Goal: Use online tool/utility: Utilize a website feature to perform a specific function

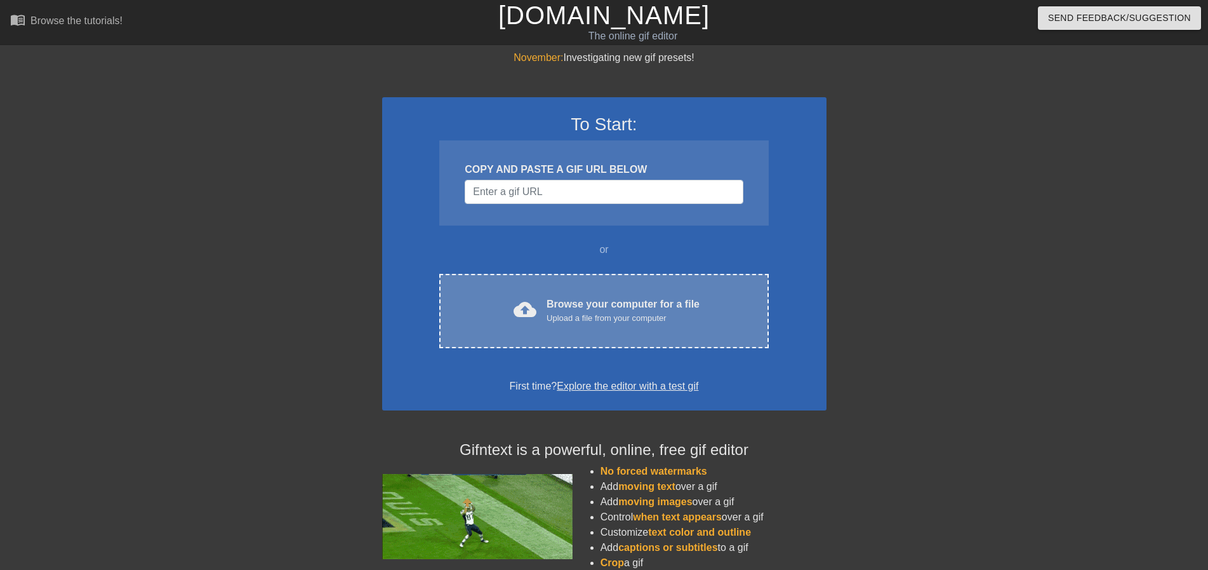
click at [608, 305] on div "Browse your computer for a file Upload a file from your computer" at bounding box center [623, 311] width 153 height 28
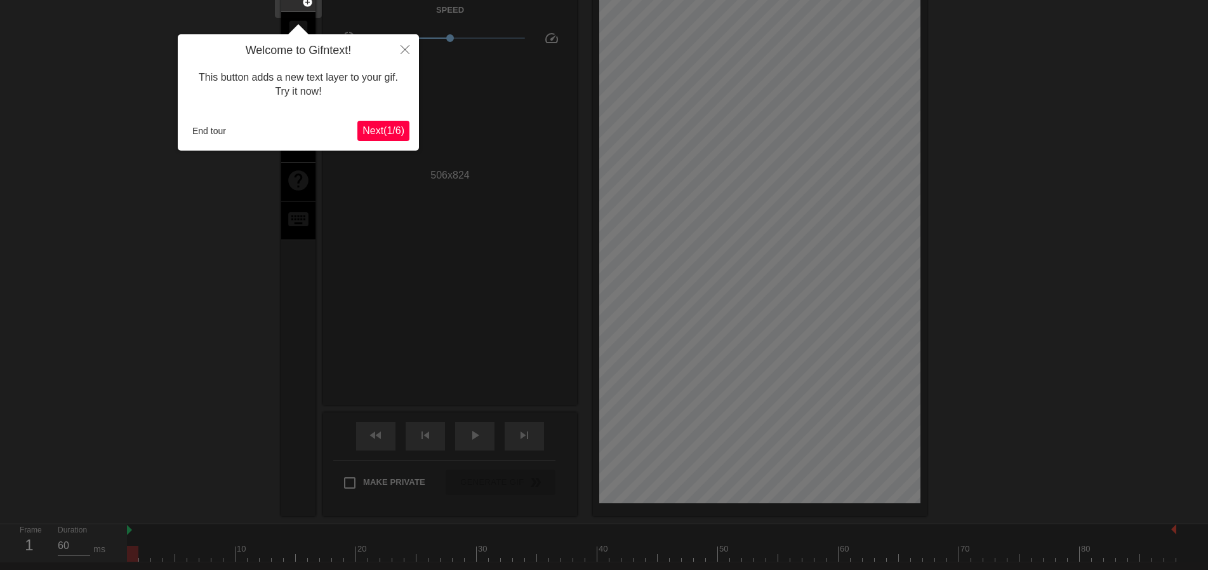
scroll to position [31, 0]
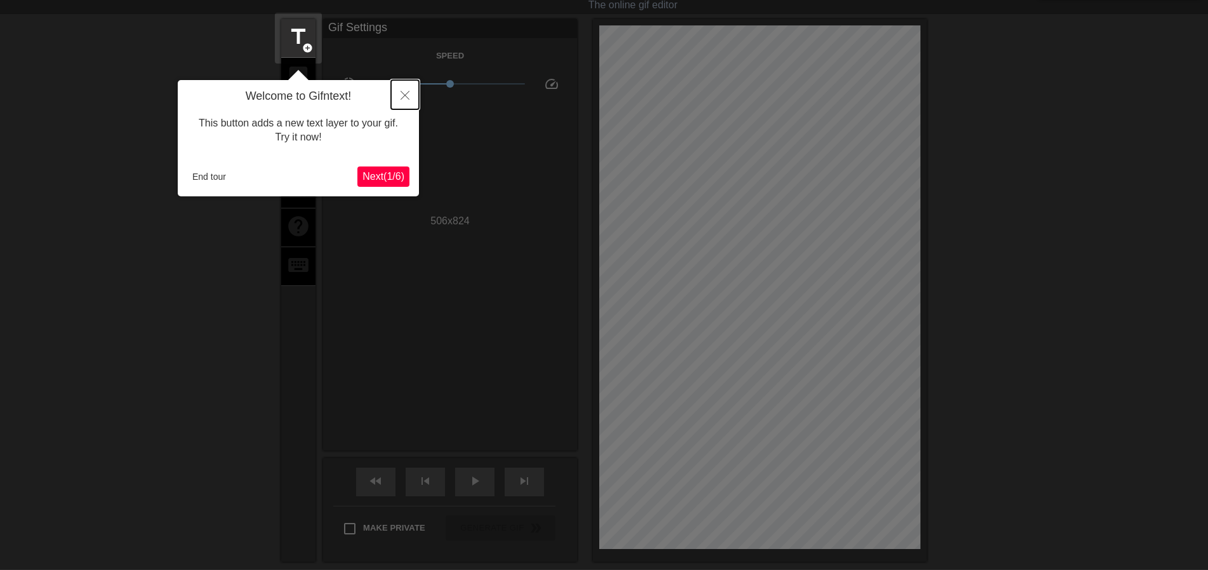
click at [400, 95] on button "Close" at bounding box center [405, 94] width 28 height 29
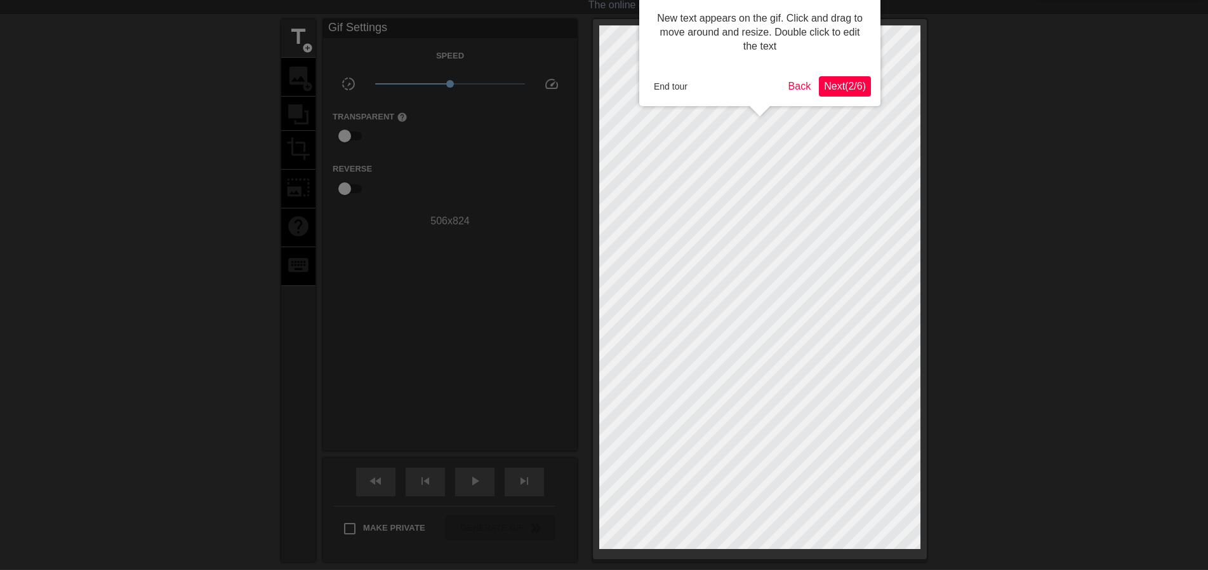
scroll to position [0, 0]
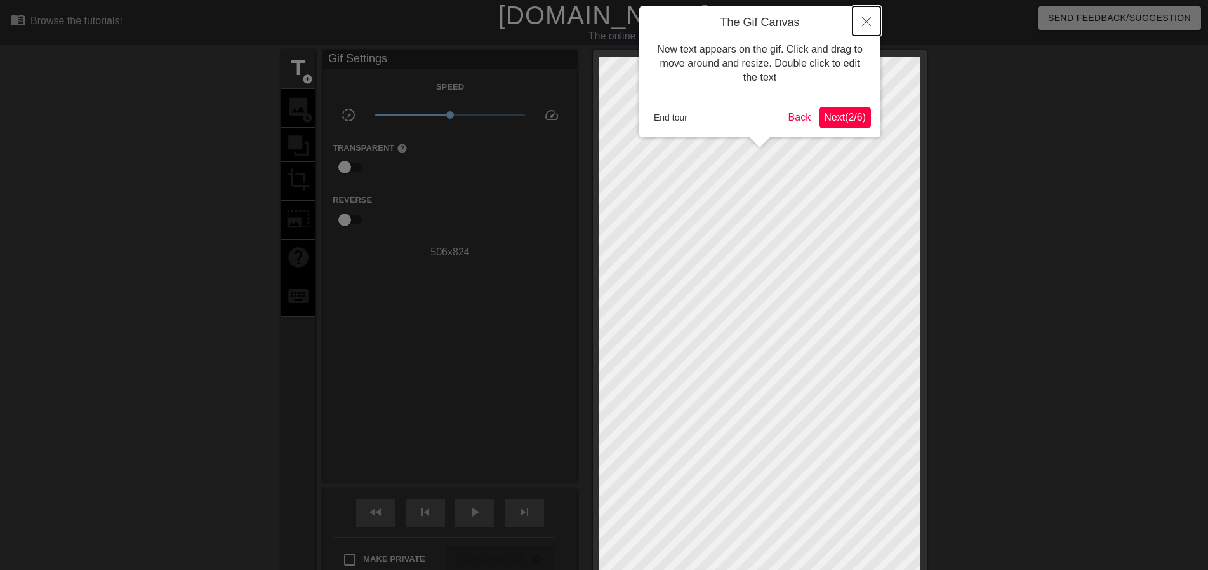
click at [869, 28] on button "Close" at bounding box center [867, 20] width 28 height 29
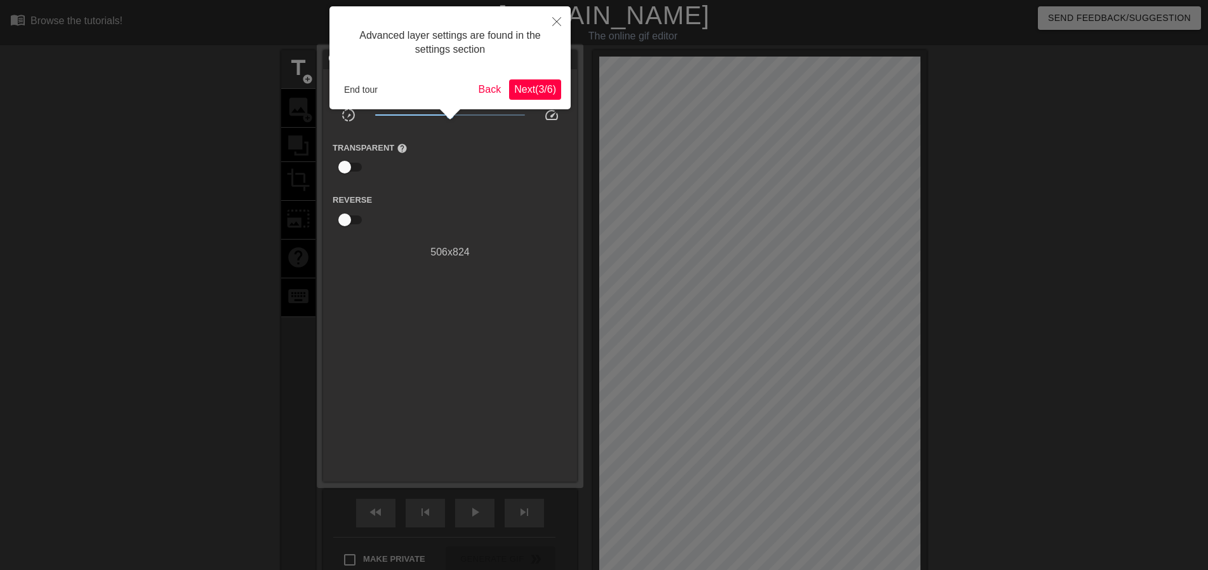
scroll to position [31, 0]
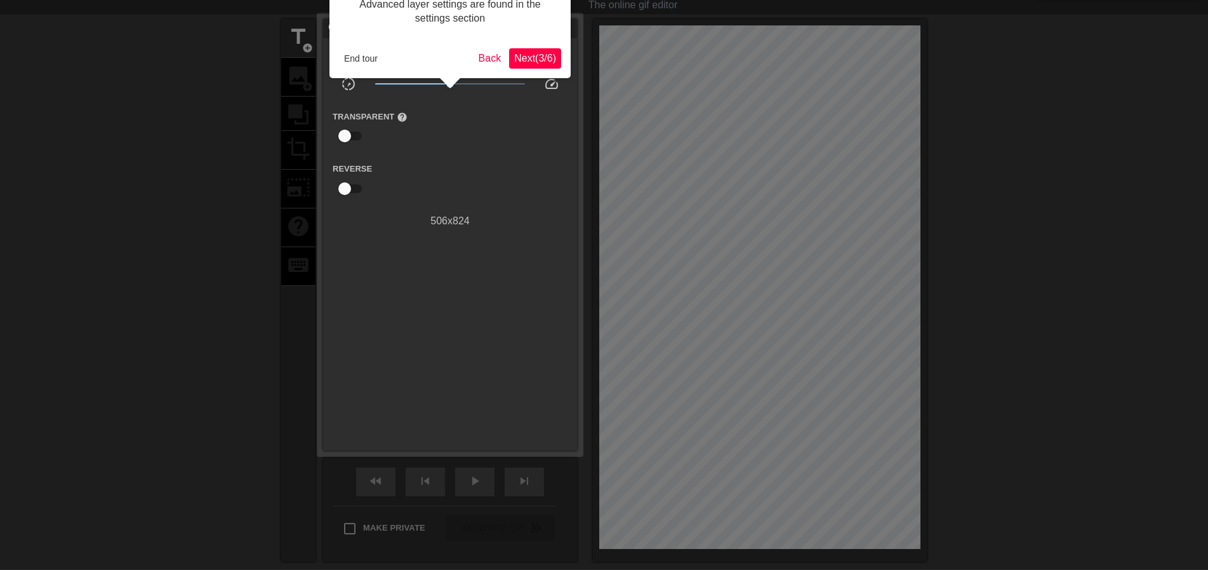
click at [538, 53] on span "Next ( 3 / 6 )" at bounding box center [535, 58] width 42 height 11
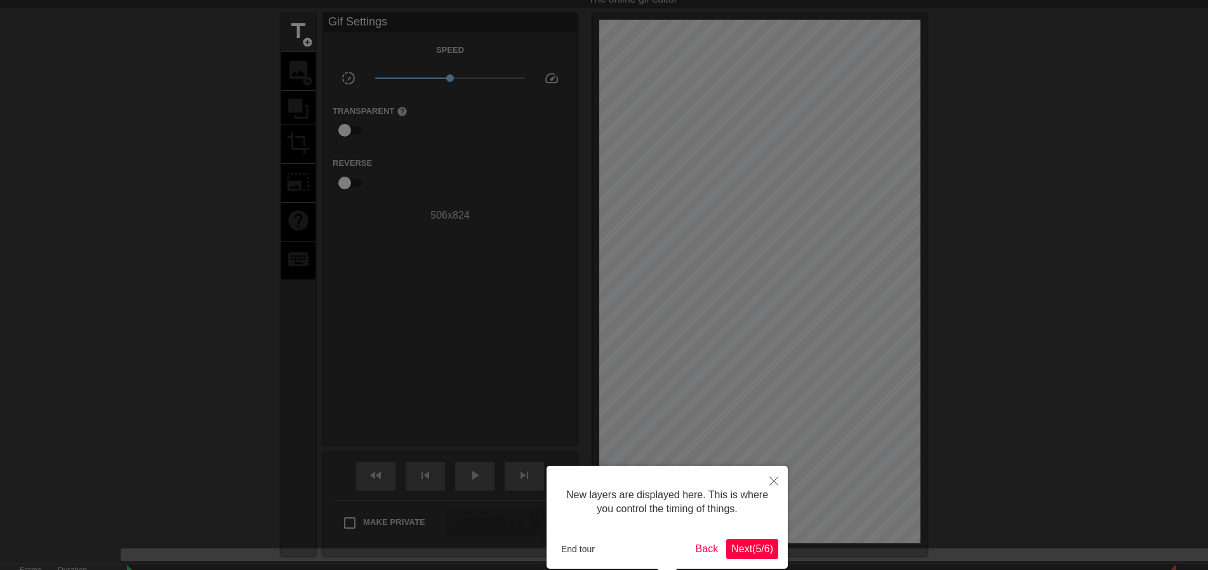
click at [753, 545] on span "Next ( 5 / 6 )" at bounding box center [753, 548] width 42 height 11
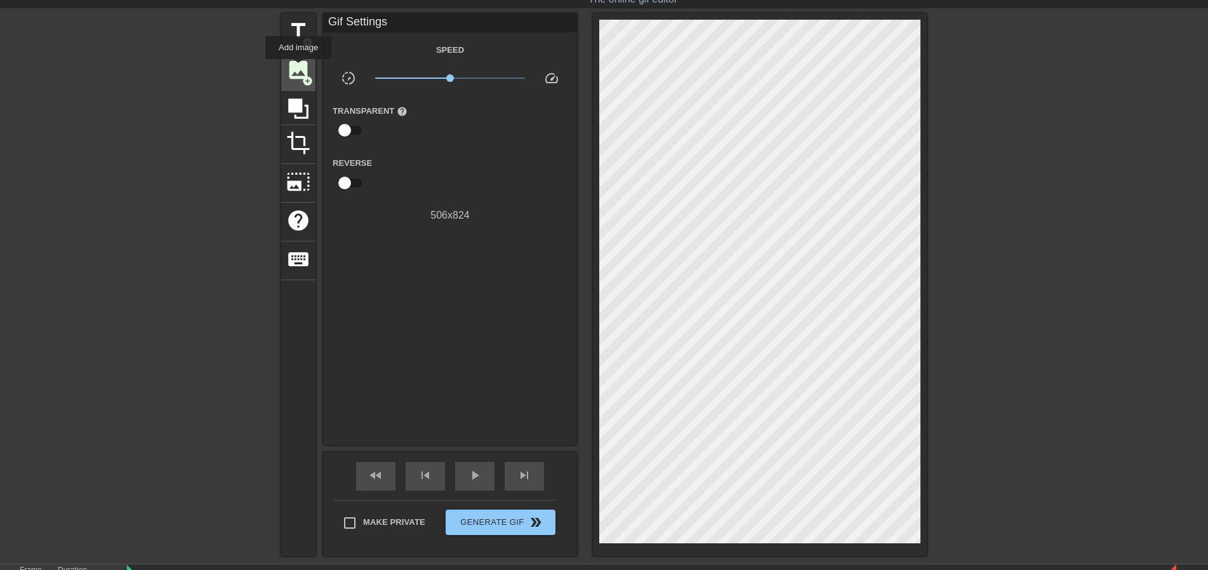
click at [298, 68] on span "image" at bounding box center [298, 70] width 24 height 24
click at [298, 74] on span "image" at bounding box center [298, 70] width 24 height 24
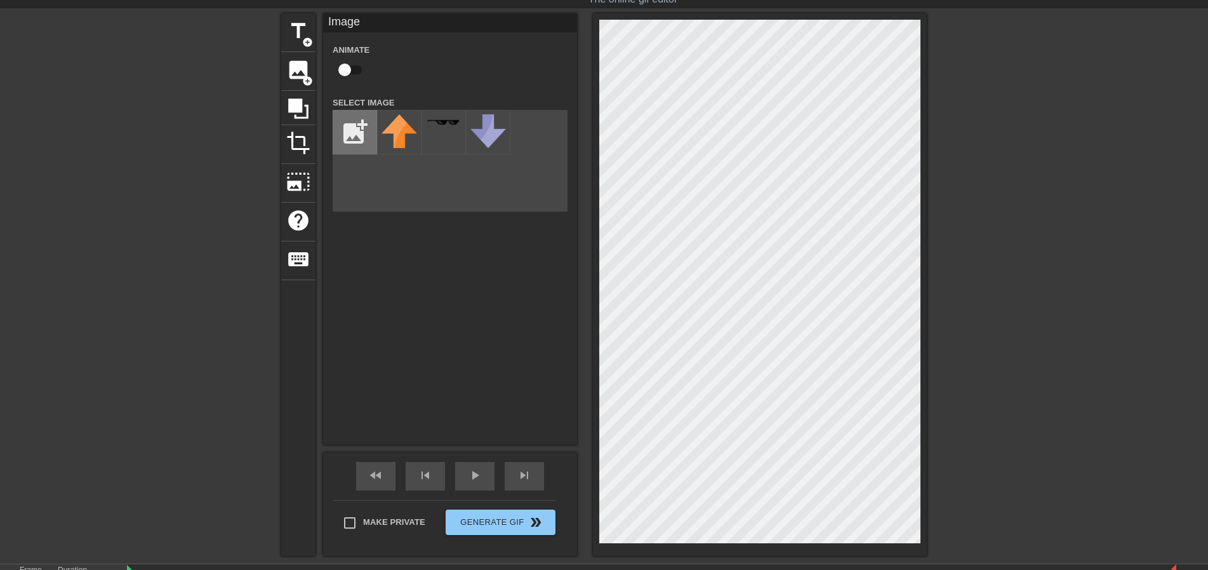
click at [354, 142] on input "file" at bounding box center [354, 131] width 43 height 43
type input "C:\fakepath\hämtning (1)qwr.png"
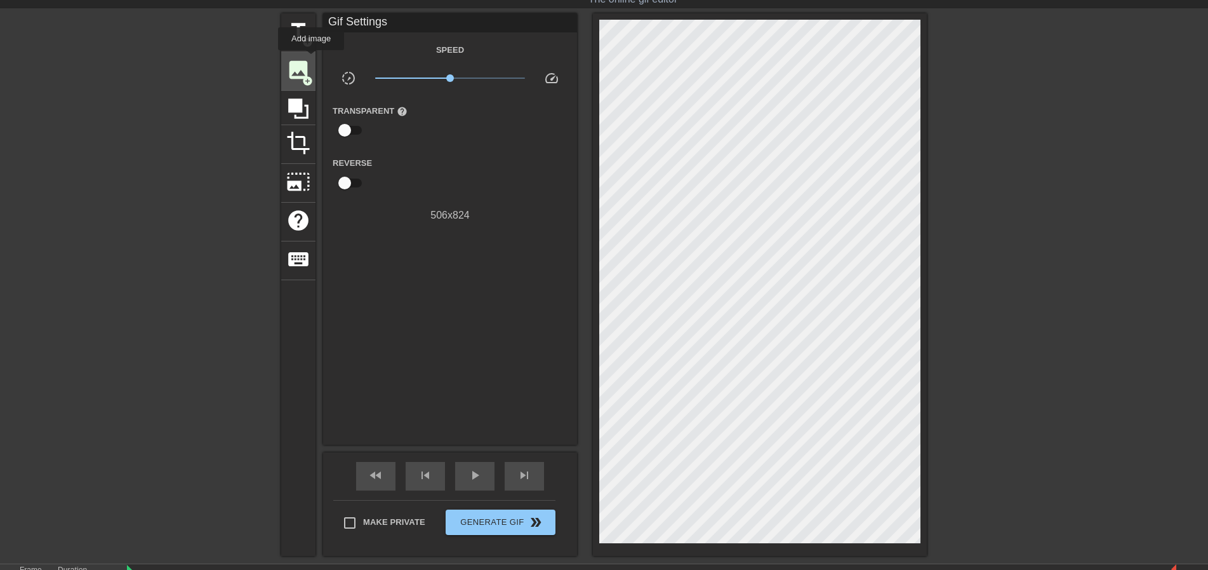
click at [309, 61] on span "image" at bounding box center [298, 70] width 24 height 24
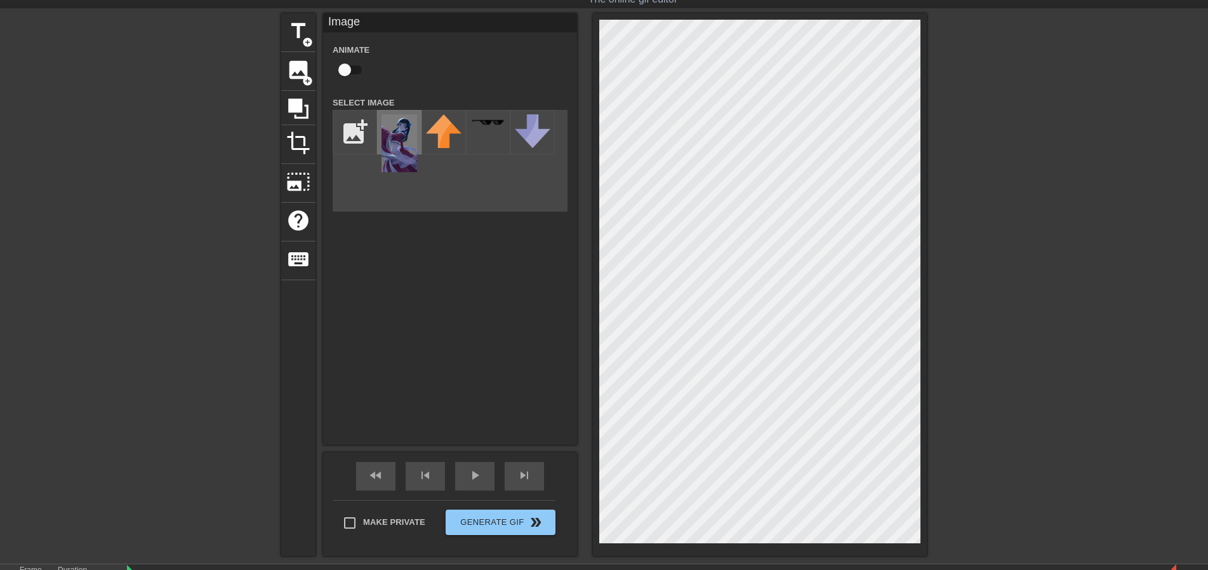
click at [410, 150] on img at bounding box center [400, 143] width 36 height 58
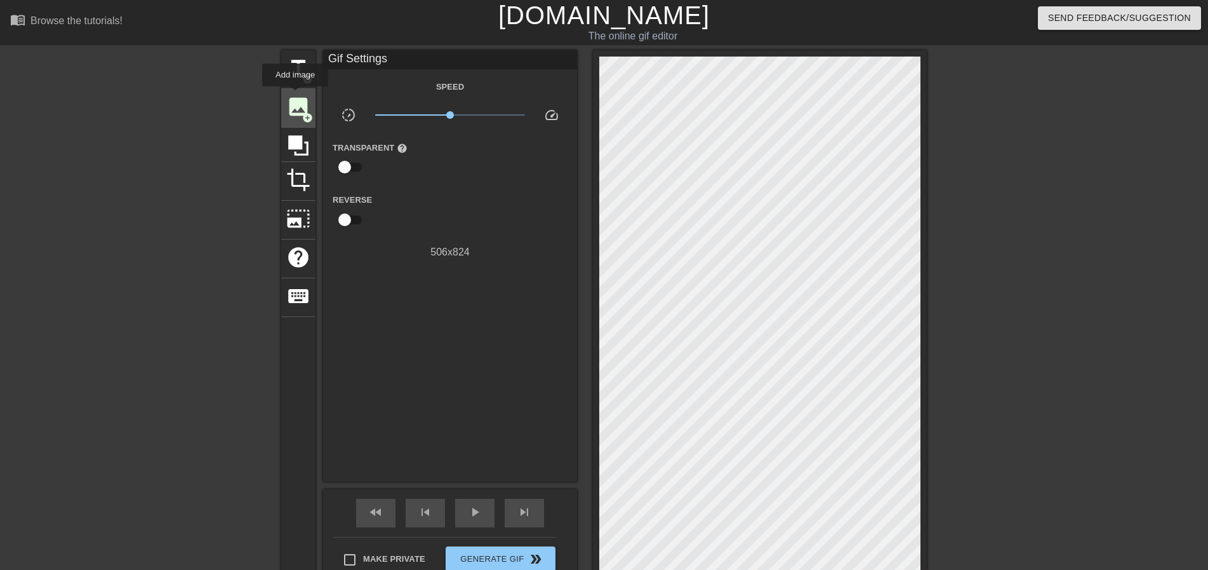
click at [295, 95] on span "image" at bounding box center [298, 107] width 24 height 24
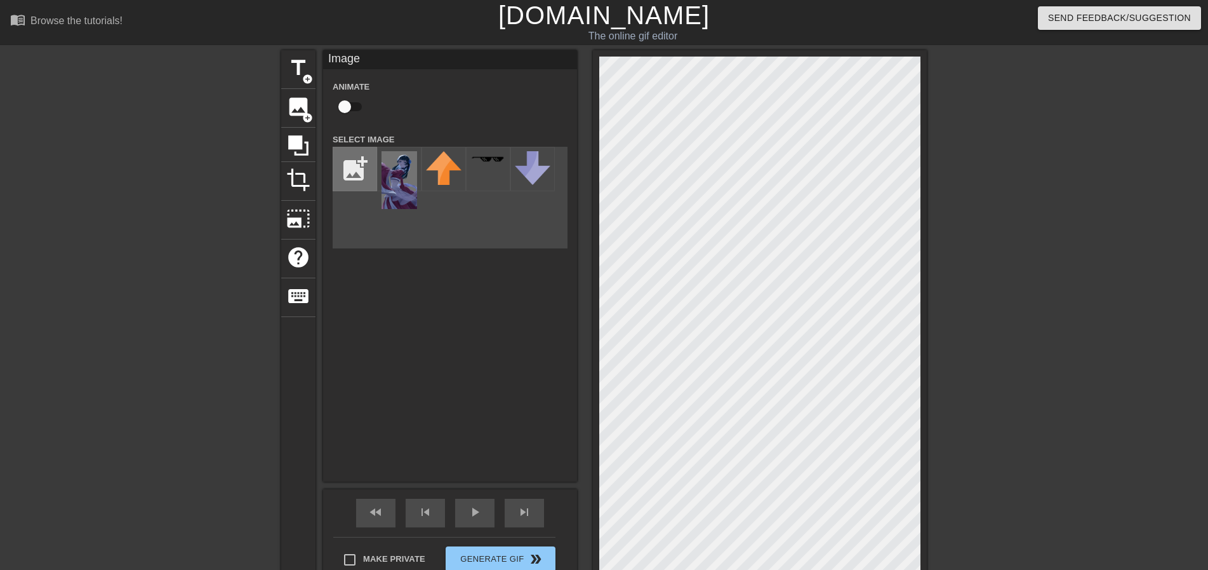
click at [358, 168] on input "file" at bounding box center [354, 168] width 43 height 43
type input "C:\fakepath\full-size-maomao-from-anime-ep-5-v0-46j3bvd7hzyb1.webp"
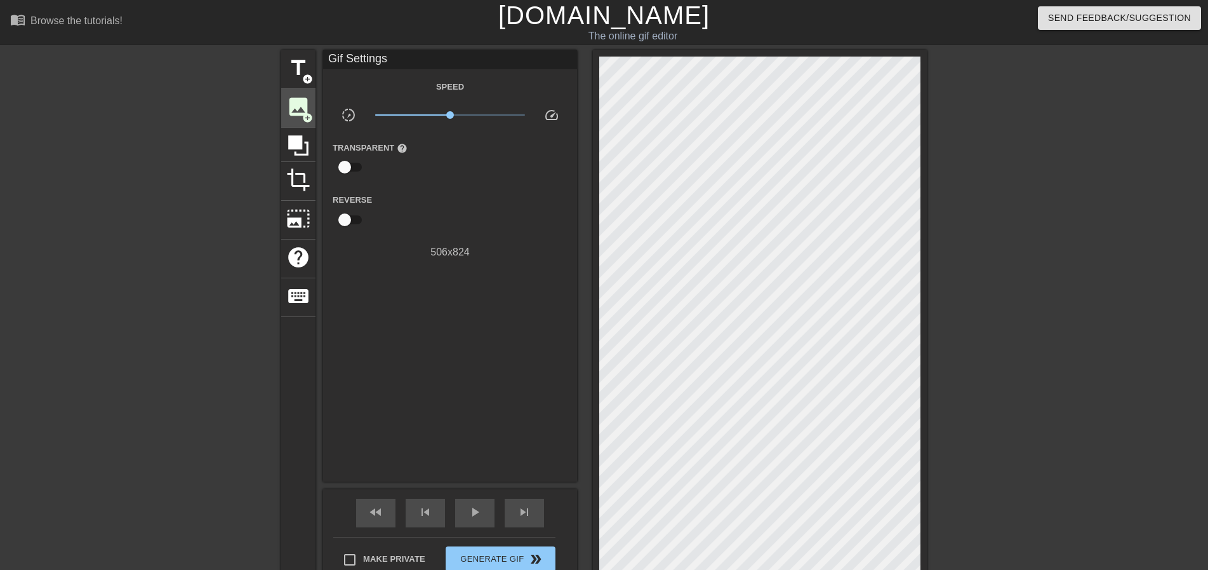
click at [302, 110] on span "image" at bounding box center [298, 107] width 24 height 24
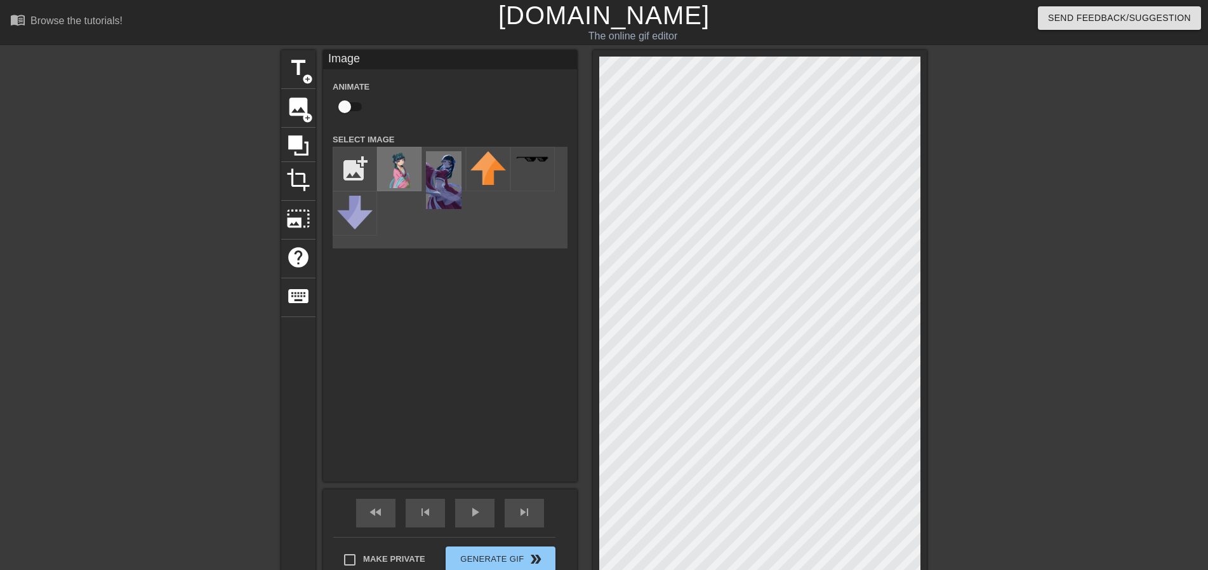
click at [407, 171] on img at bounding box center [400, 169] width 36 height 37
click at [585, 365] on div "title add_circle image add_circle crop photo_size_select_large help keyboard Im…" at bounding box center [604, 321] width 646 height 542
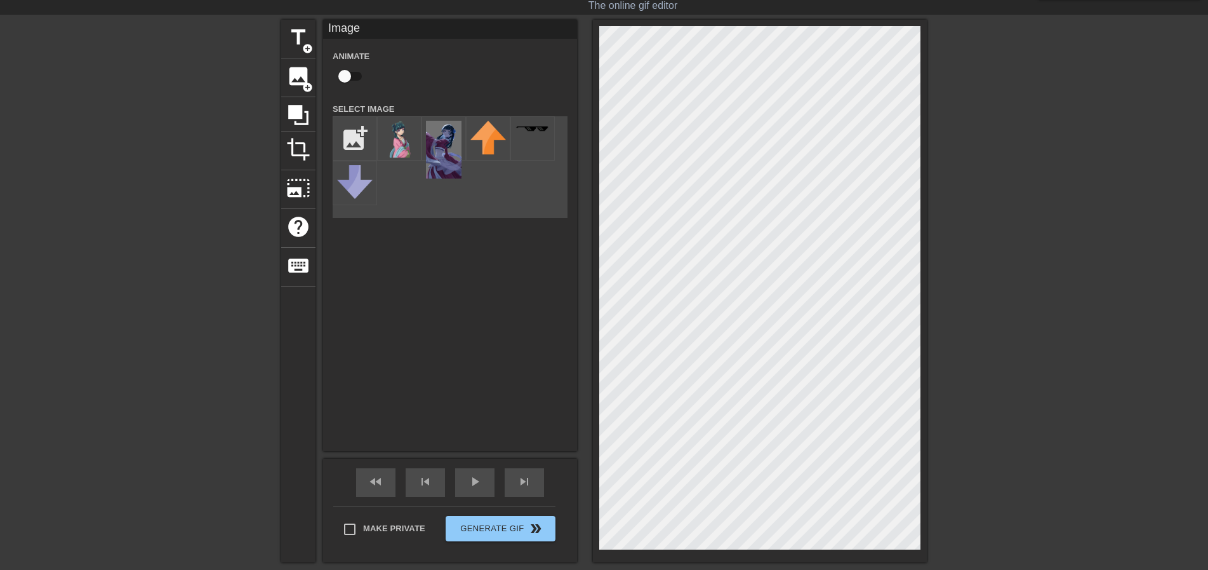
scroll to position [64, 0]
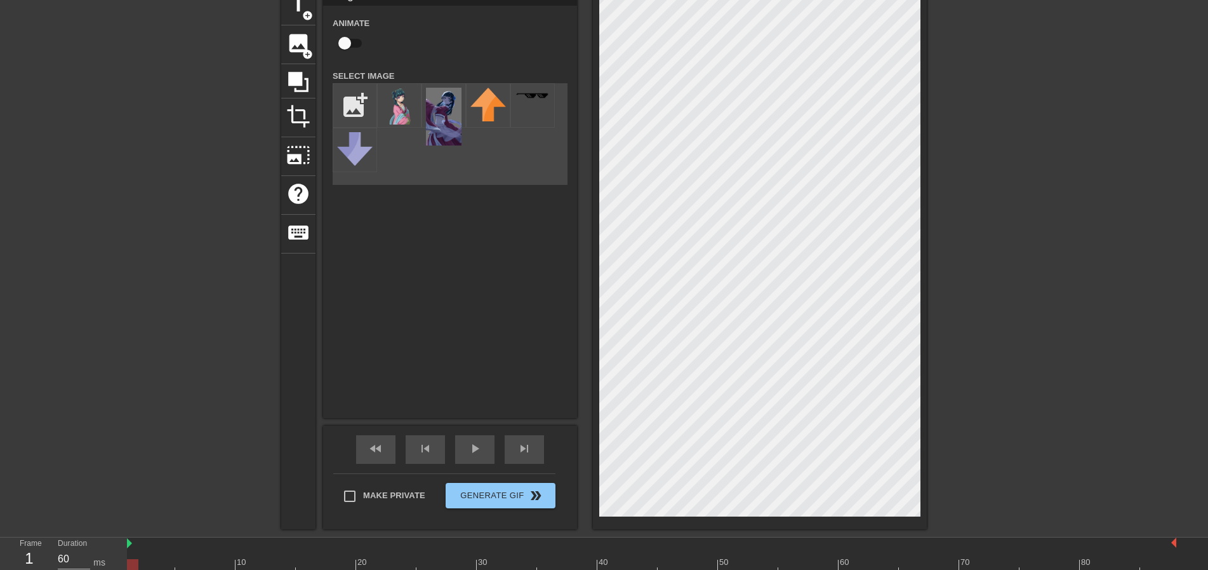
click at [1062, 384] on div "title add_circle image add_circle crop photo_size_select_large help keyboard Im…" at bounding box center [604, 258] width 1208 height 542
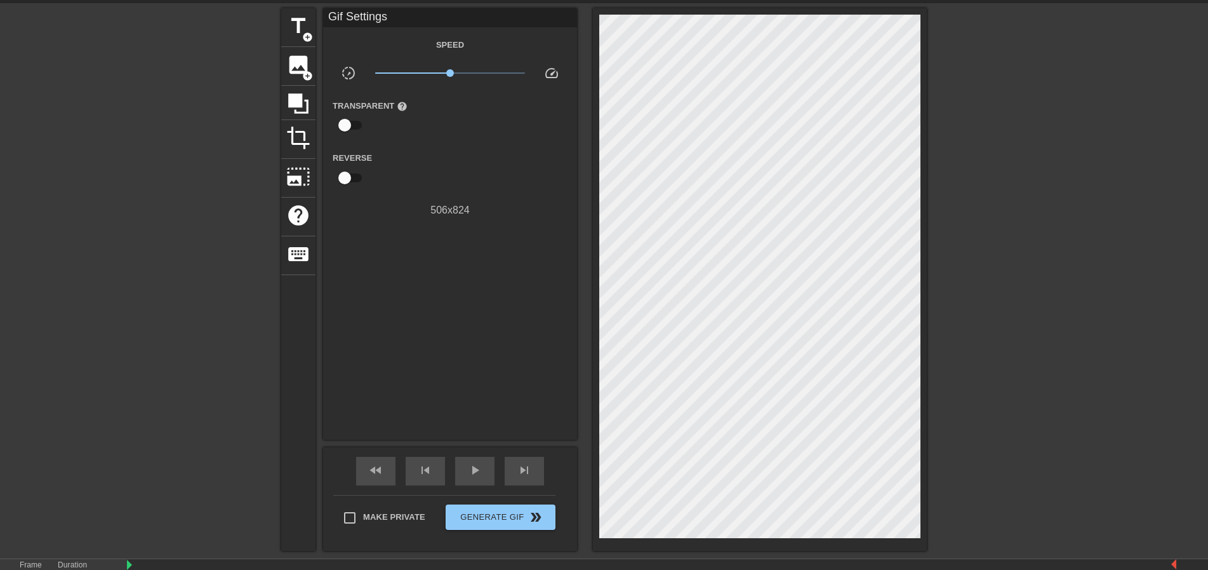
scroll to position [37, 0]
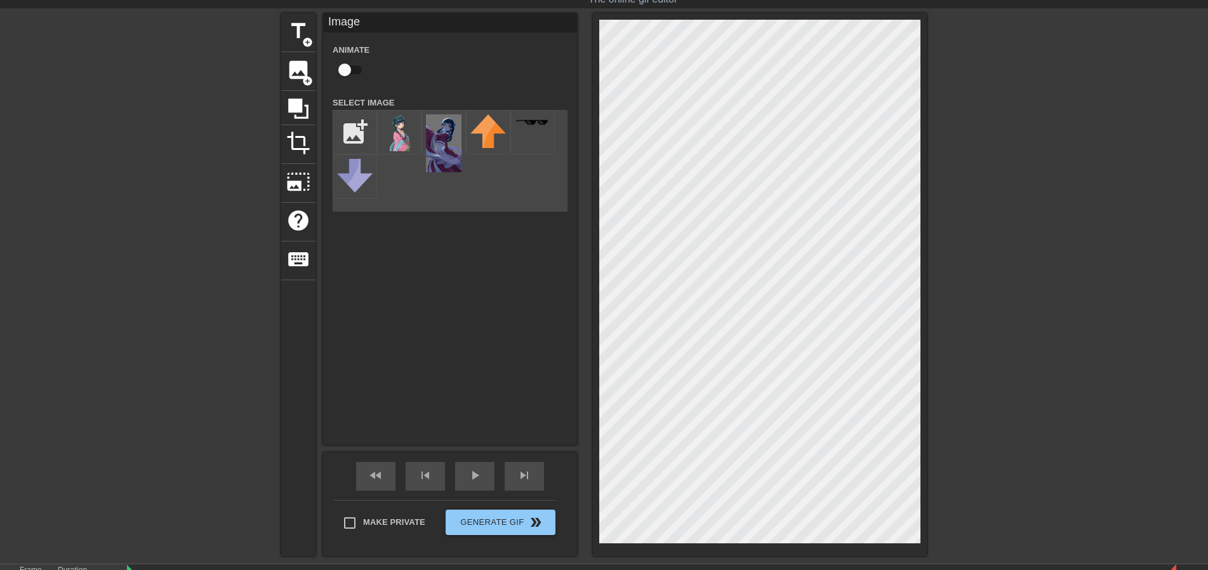
click at [1060, 338] on div at bounding box center [1037, 203] width 191 height 381
click at [1013, 326] on div at bounding box center [1037, 203] width 191 height 381
click at [1022, 336] on div at bounding box center [1037, 203] width 191 height 381
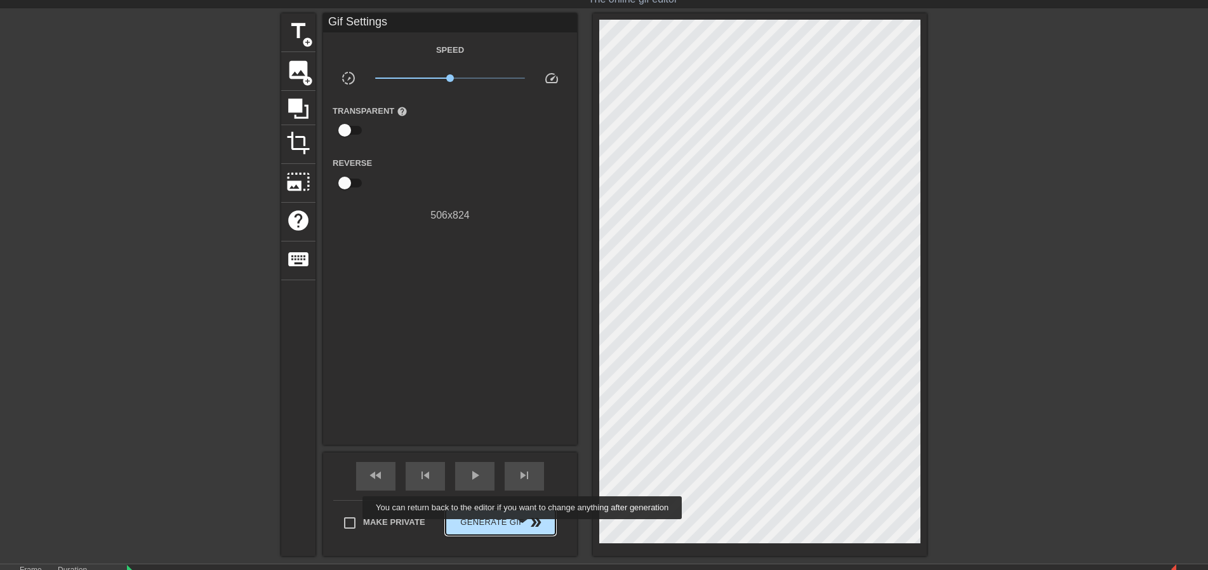
click at [518, 526] on span "Generate Gif double_arrow" at bounding box center [501, 521] width 100 height 15
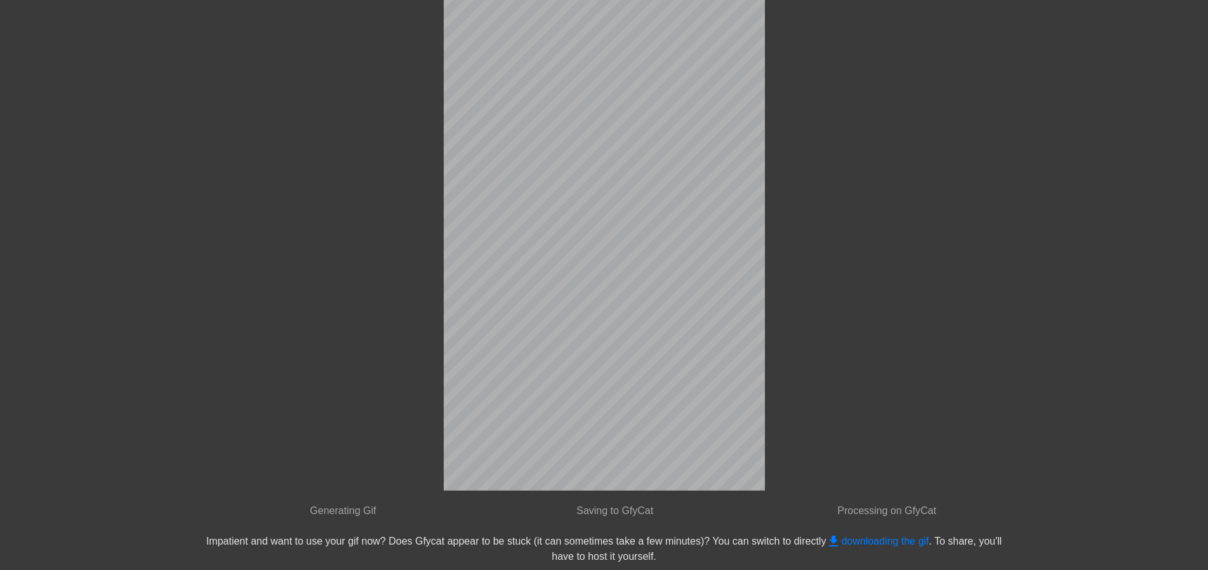
scroll to position [0, 0]
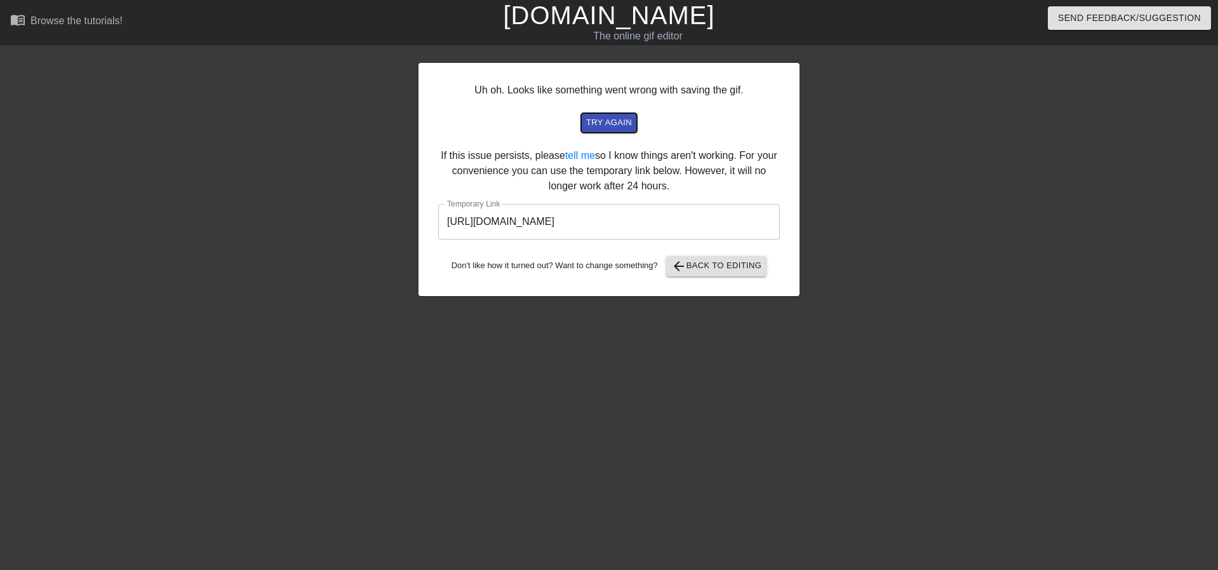
click at [613, 121] on span "try again" at bounding box center [609, 123] width 46 height 15
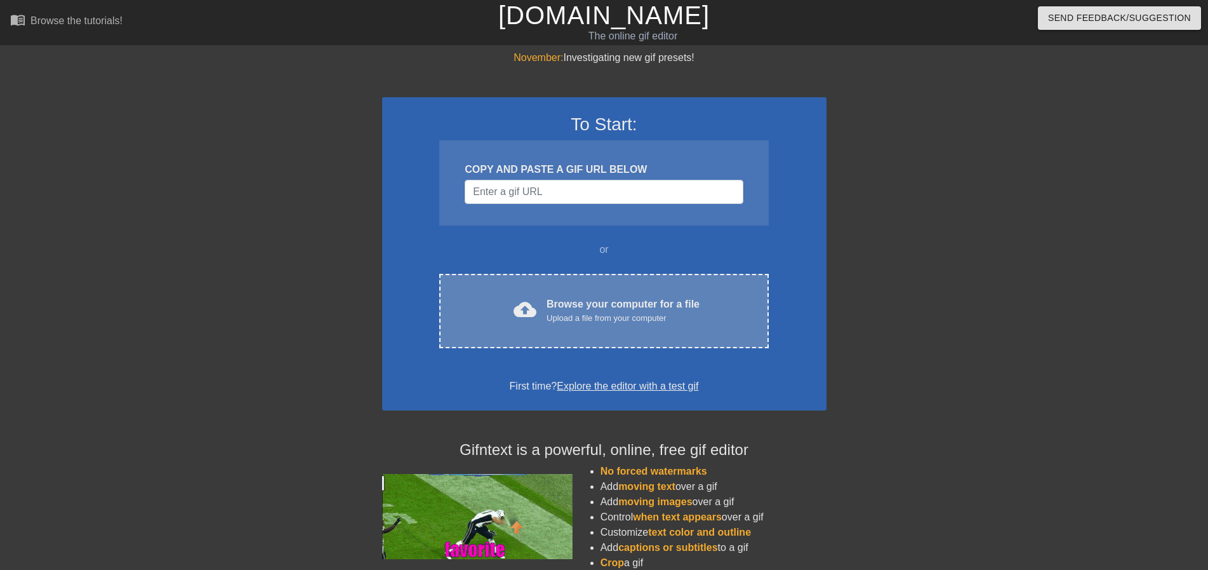
click at [695, 305] on div "Browse your computer for a file Upload a file from your computer" at bounding box center [623, 311] width 153 height 28
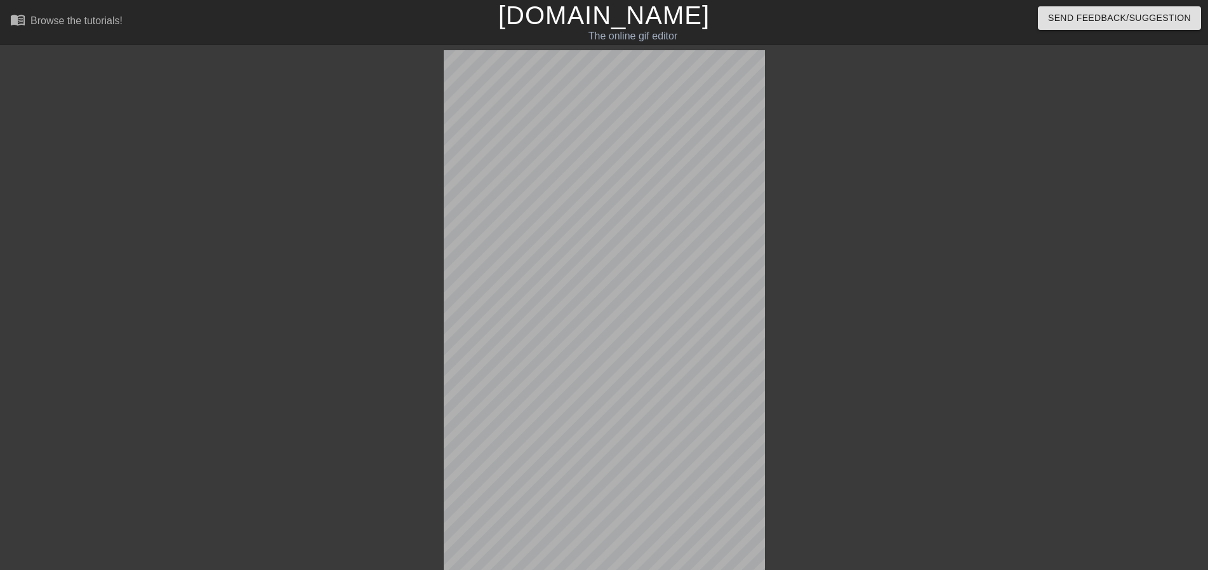
scroll to position [31, 0]
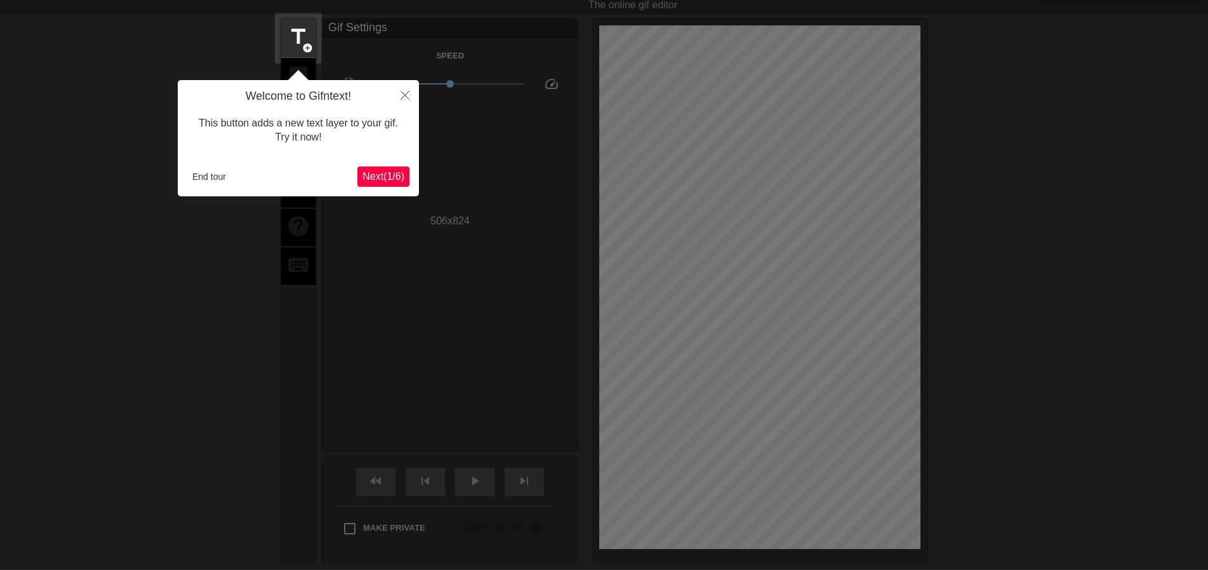
click at [479, 122] on div at bounding box center [604, 332] width 1208 height 727
click at [397, 173] on span "Next ( 1 / 6 )" at bounding box center [384, 176] width 42 height 11
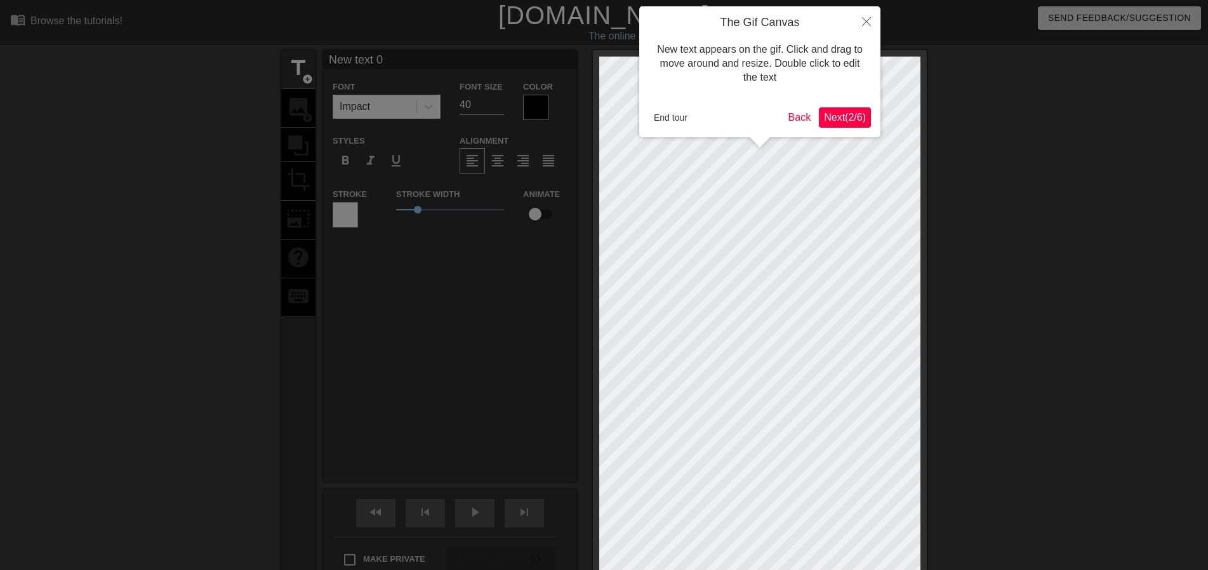
click at [396, 173] on div at bounding box center [604, 338] width 1208 height 677
click at [864, 120] on span "Next ( 2 / 6 )" at bounding box center [845, 117] width 42 height 11
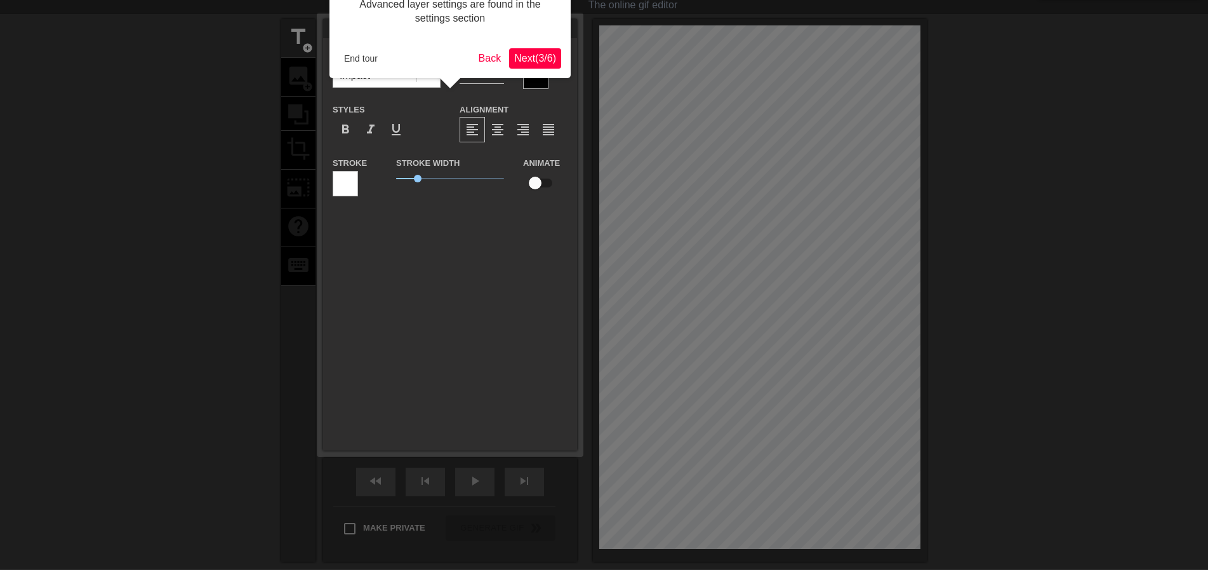
click at [563, 56] on div "Advanced layer settings are found in the settings section End tour Back Next ( …" at bounding box center [450, 26] width 241 height 103
click at [547, 58] on span "Next ( 3 / 6 )" at bounding box center [535, 58] width 42 height 11
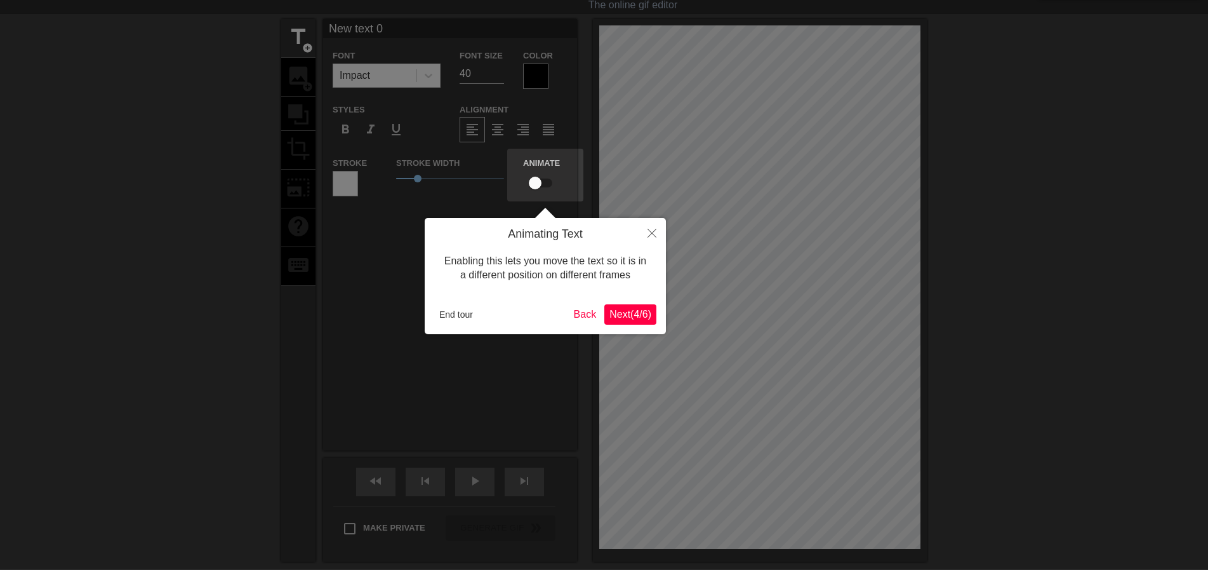
scroll to position [0, 0]
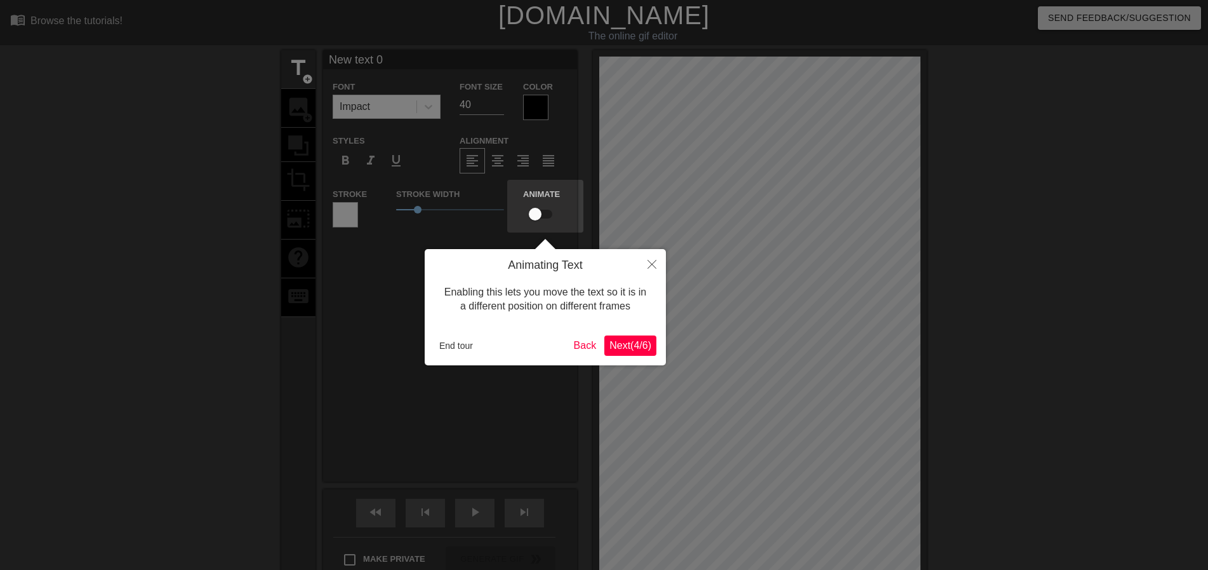
click at [632, 340] on span "Next ( 4 / 6 )" at bounding box center [631, 345] width 42 height 11
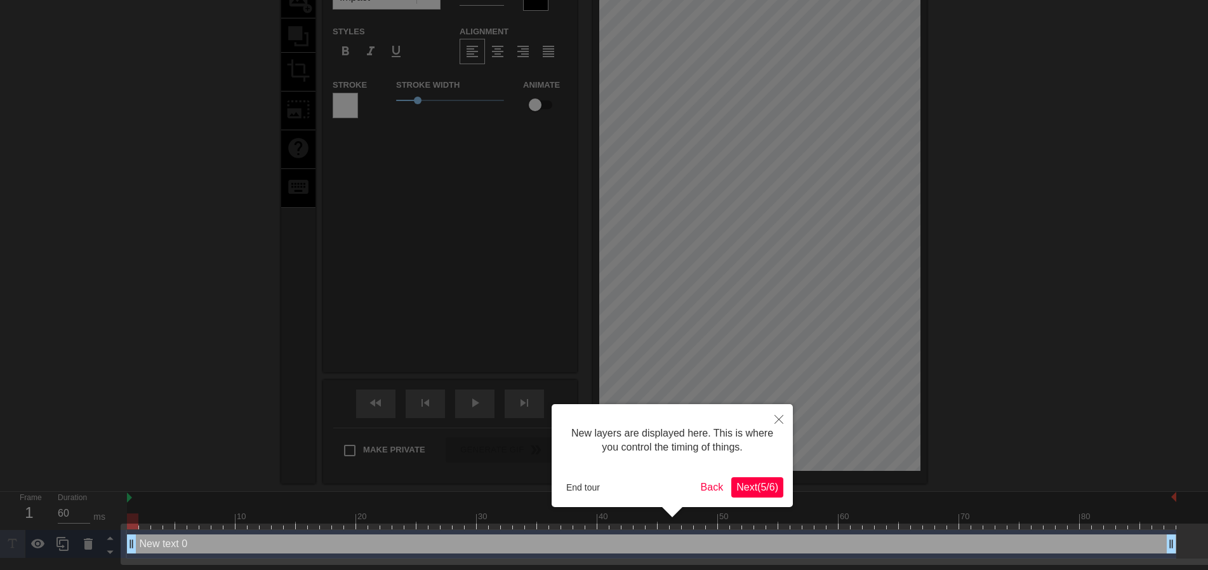
click at [761, 490] on span "Next ( 5 / 6 )" at bounding box center [758, 486] width 42 height 11
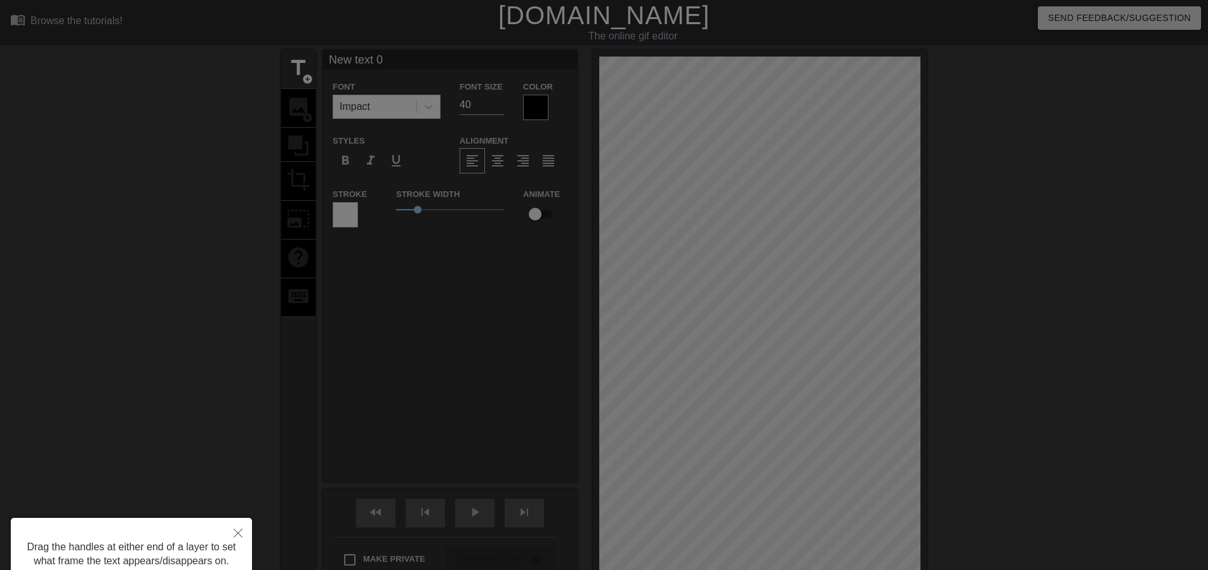
click at [784, 321] on div at bounding box center [604, 337] width 1208 height 674
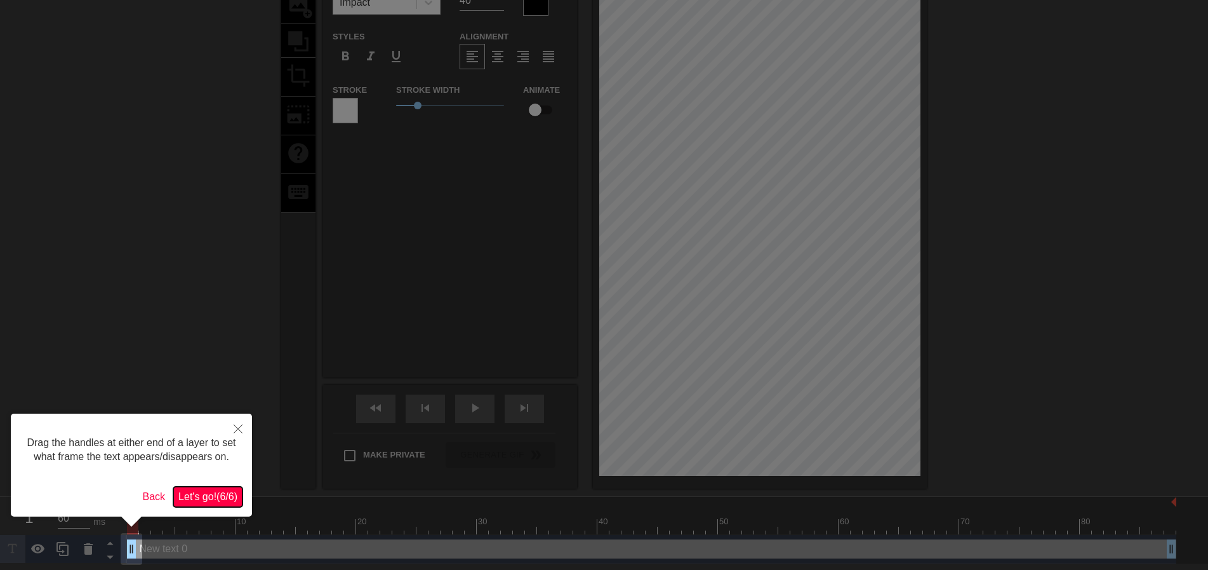
click at [205, 502] on span "Let's go! ( 6 / 6 )" at bounding box center [207, 496] width 59 height 11
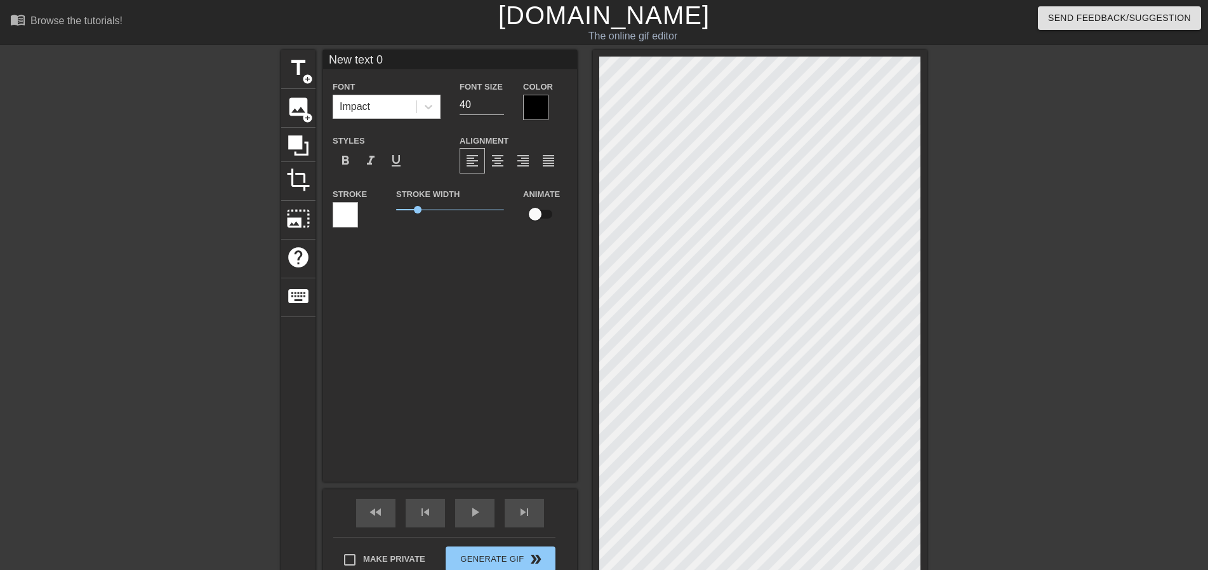
scroll to position [2, 3]
type input "New ext 0"
type textarea "New ext 0"
click at [518, 321] on div "title add_circle image add_circle crop photo_size_select_large help keyboard Ne…" at bounding box center [604, 321] width 646 height 542
type input "0"
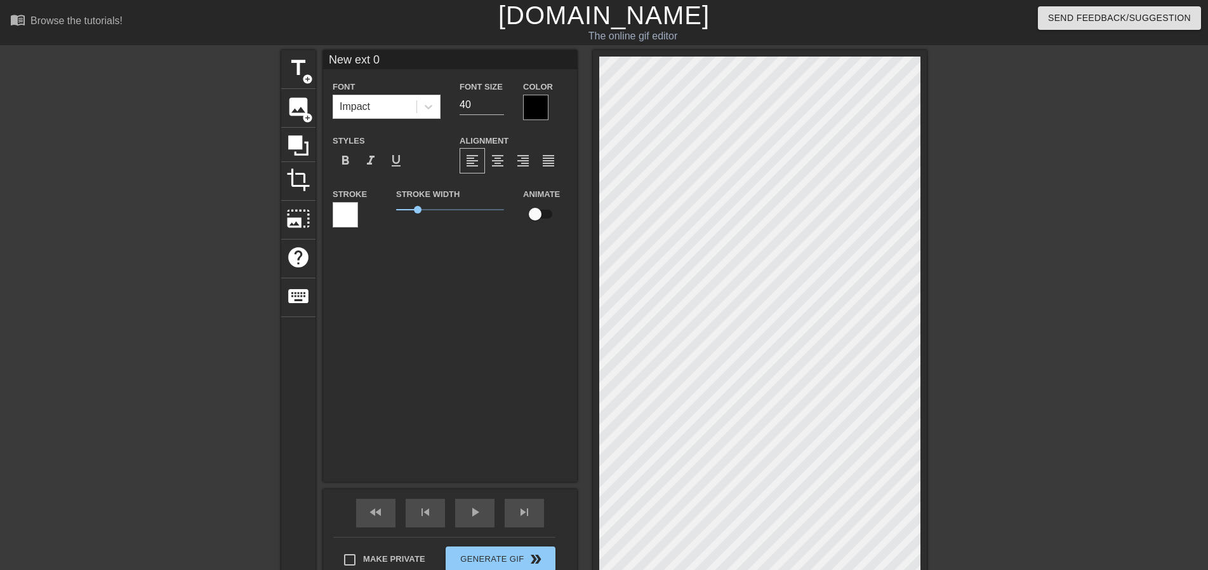
type textarea "0"
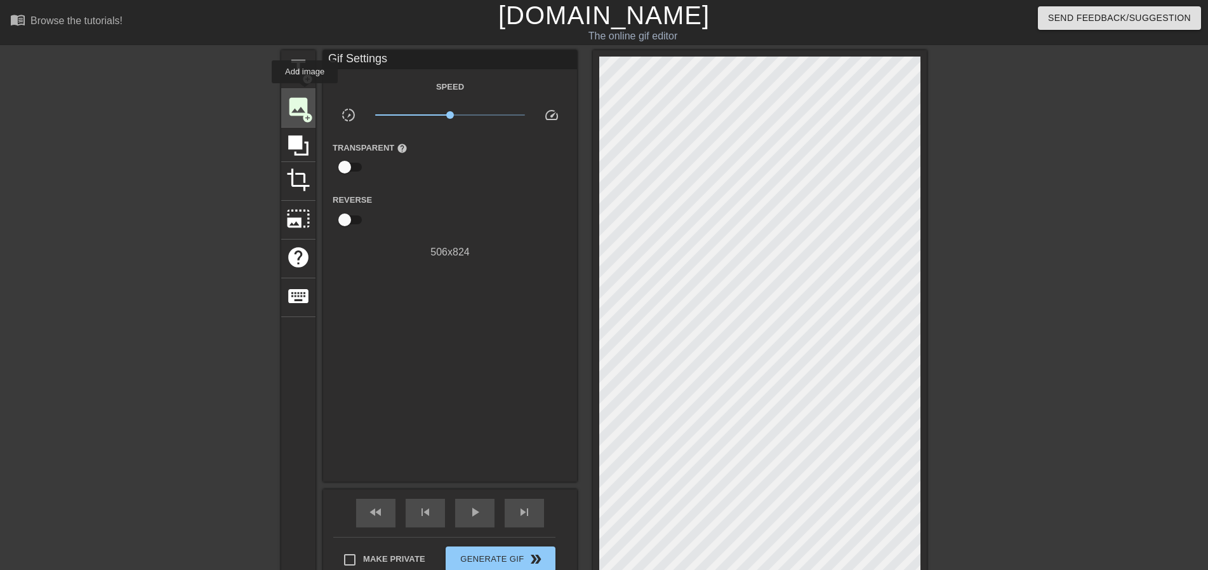
click at [300, 100] on span "image" at bounding box center [298, 107] width 24 height 24
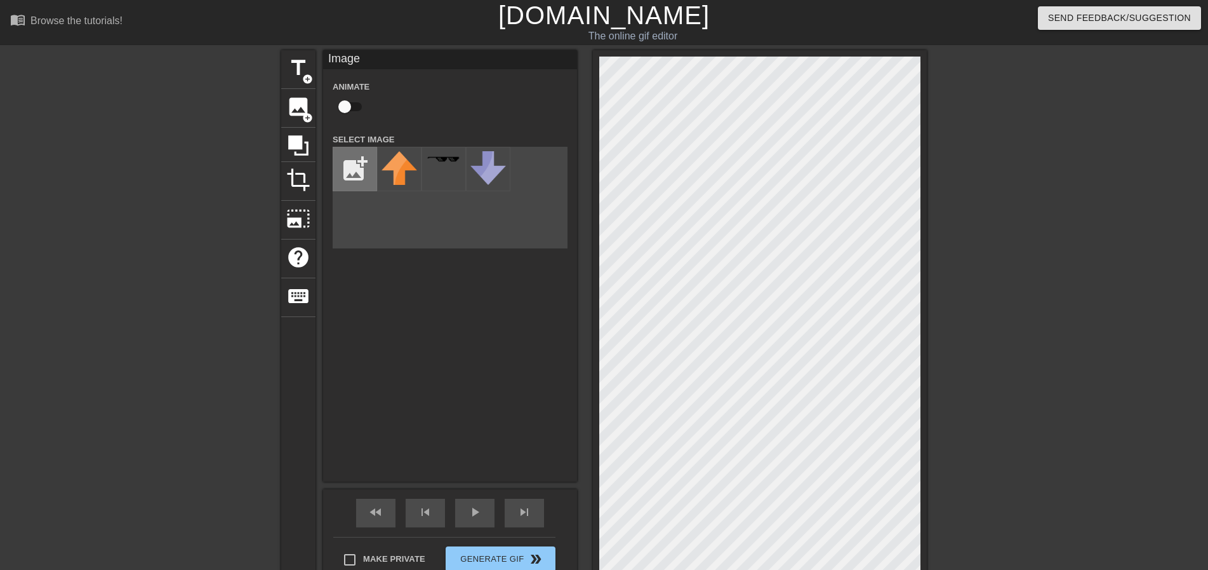
click at [356, 173] on input "file" at bounding box center [354, 168] width 43 height 43
type input "C:\fakepath\full-size-maomao-from-anime-ep-5-v0-46j3bvd7hzyb1.webp"
click at [400, 163] on img at bounding box center [400, 169] width 36 height 37
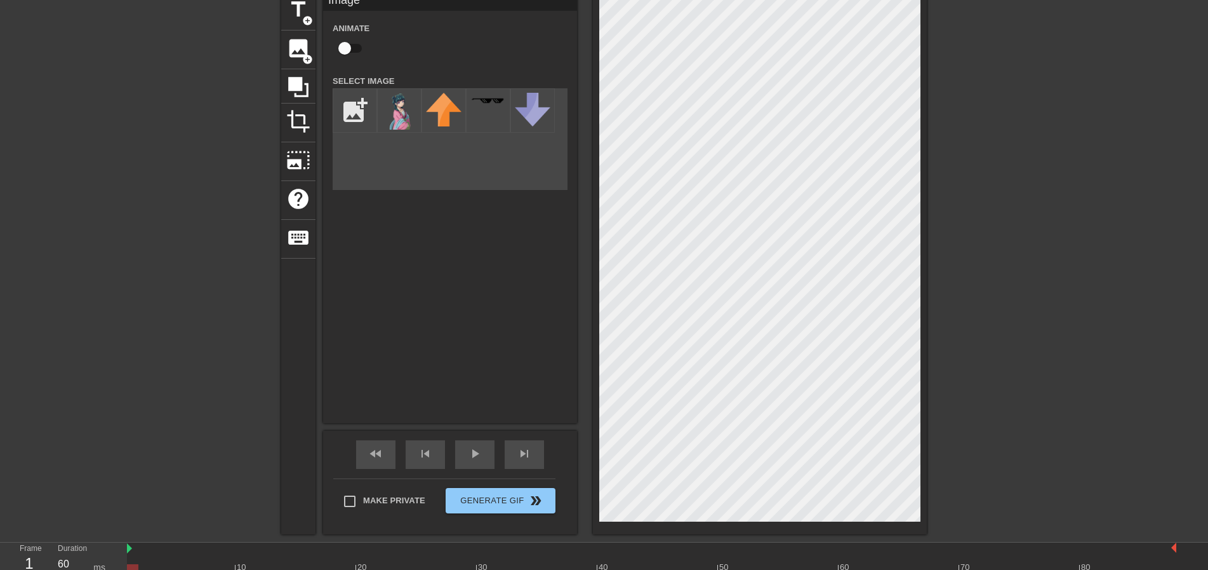
scroll to position [64, 0]
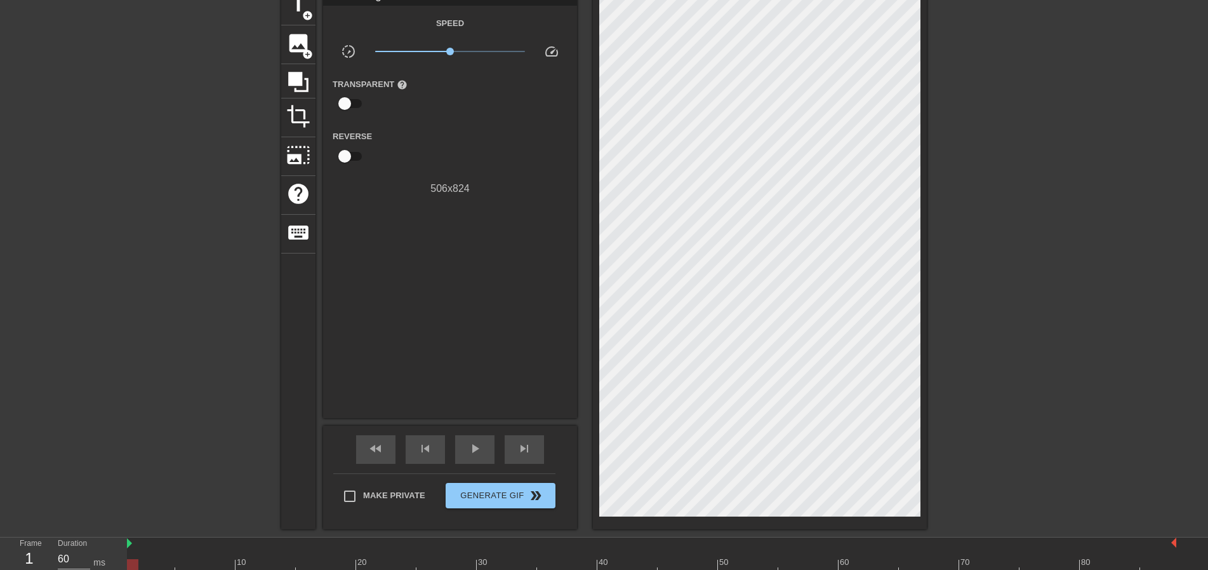
click at [1057, 309] on div at bounding box center [1037, 177] width 191 height 381
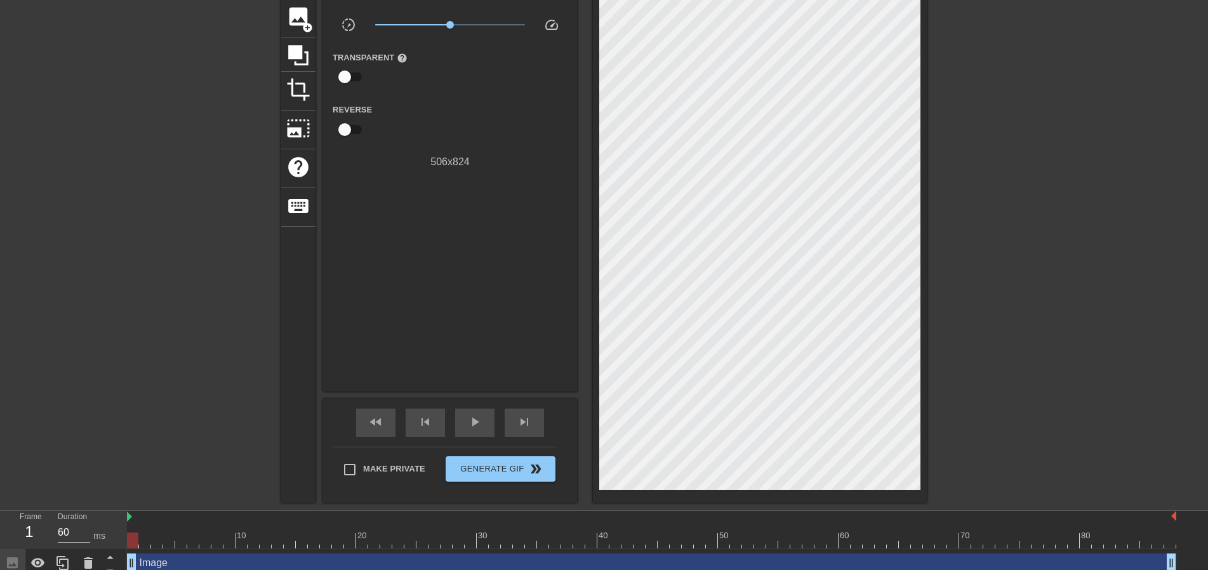
scroll to position [100, 0]
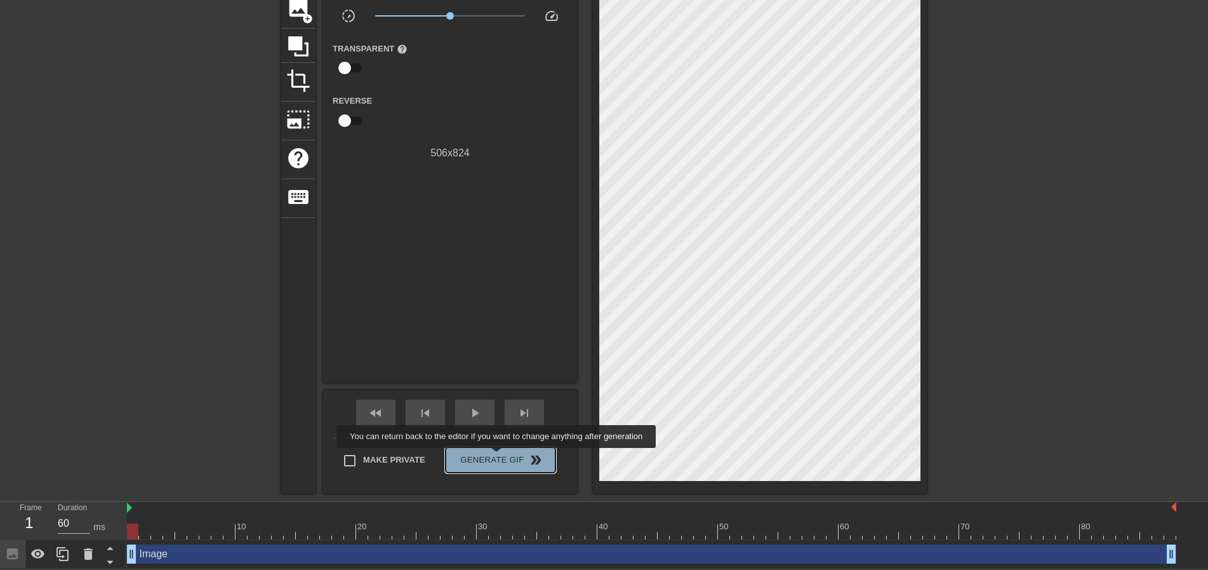
click at [498, 457] on span "Generate Gif double_arrow" at bounding box center [501, 459] width 100 height 15
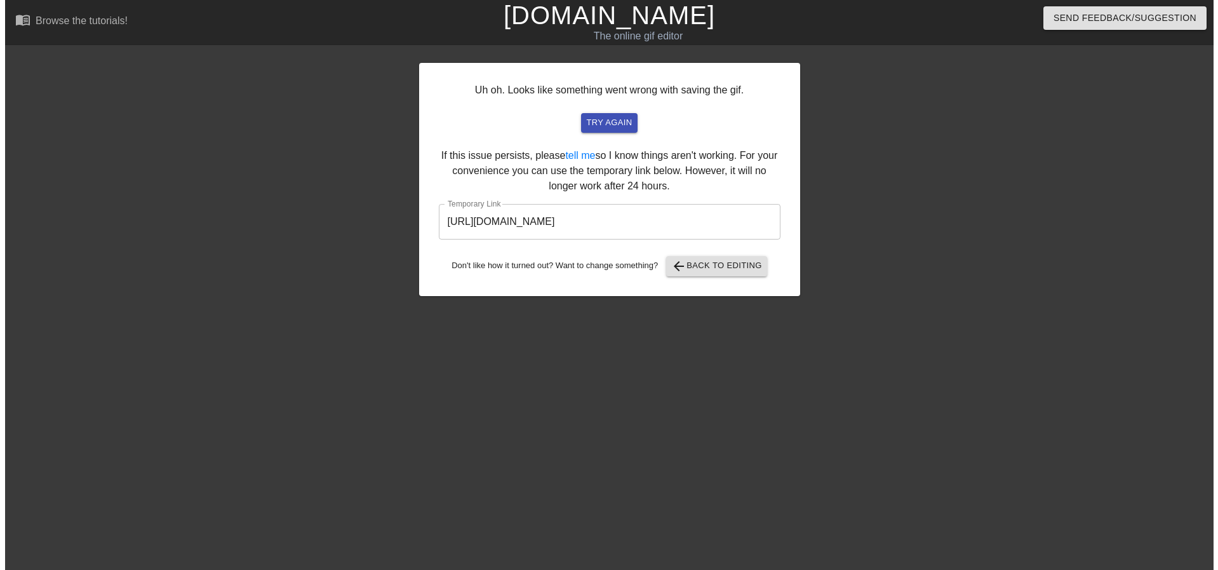
scroll to position [0, 0]
